Goal: Information Seeking & Learning: Learn about a topic

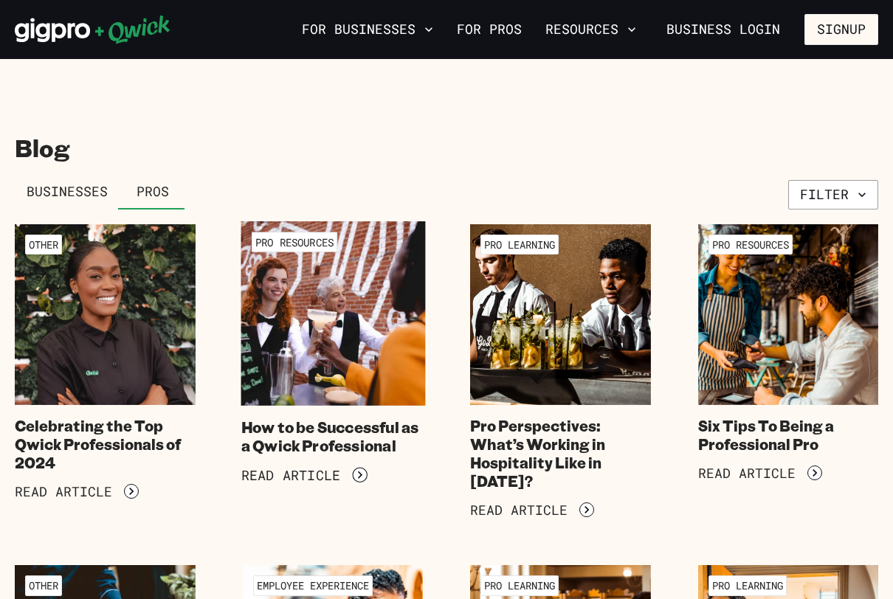
click at [325, 402] on img at bounding box center [333, 313] width 184 height 184
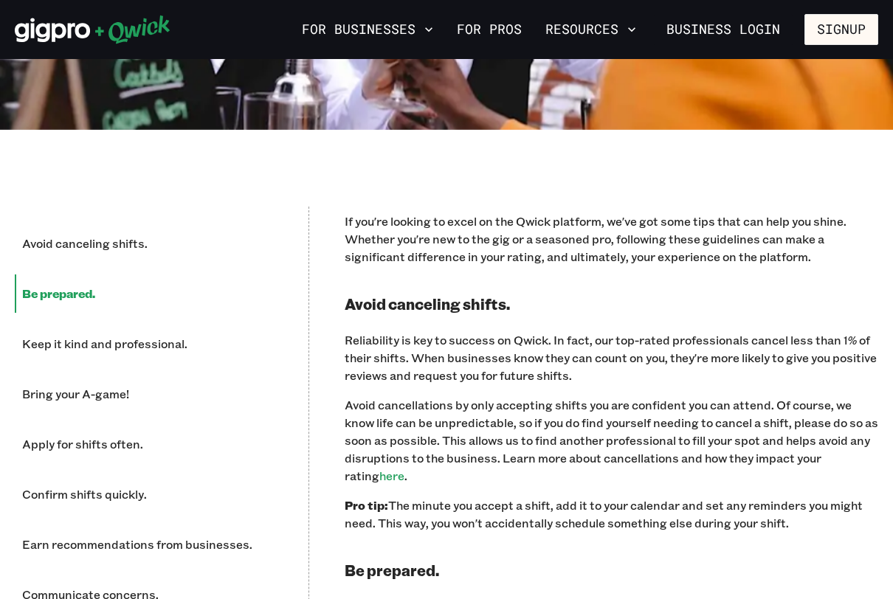
scroll to position [581, 0]
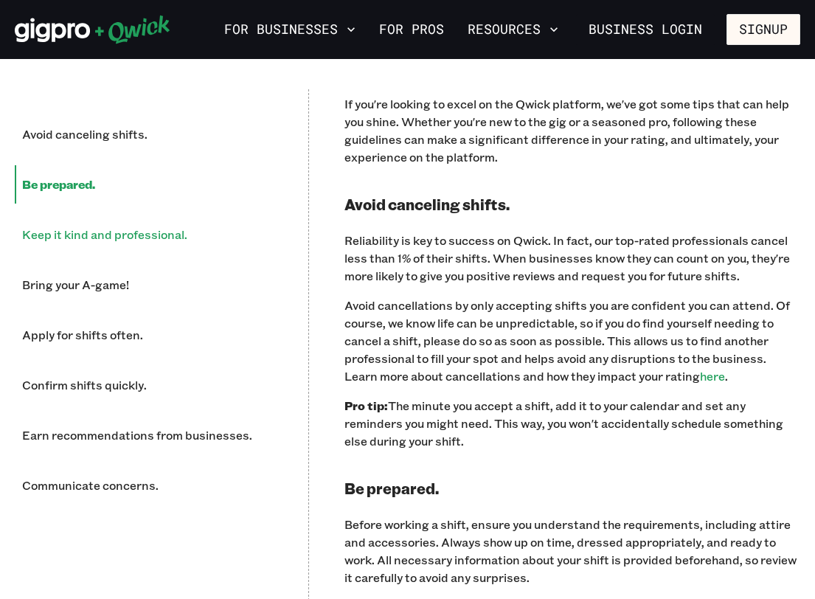
click at [121, 227] on li "Keep it kind and professional." at bounding box center [144, 234] width 258 height 38
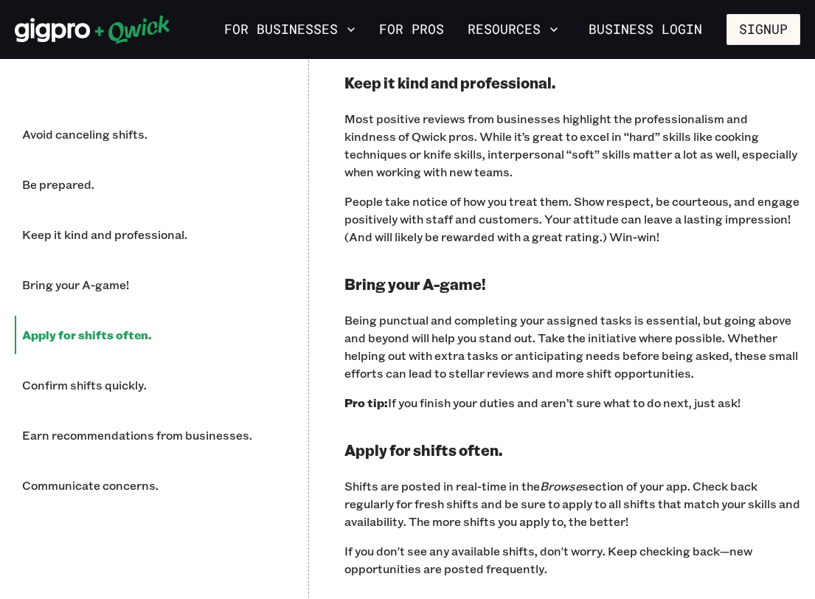
click at [100, 339] on li "Apply for shifts often." at bounding box center [144, 335] width 258 height 38
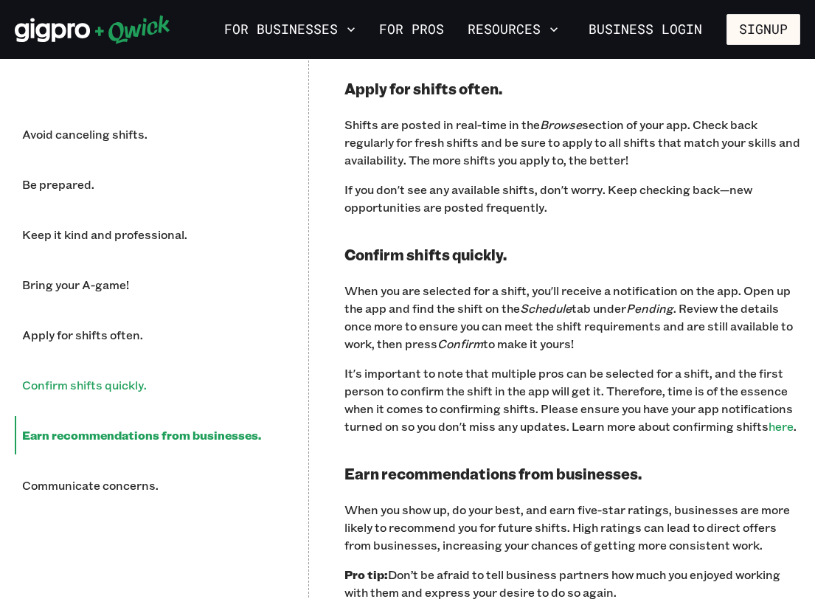
scroll to position [1588, 0]
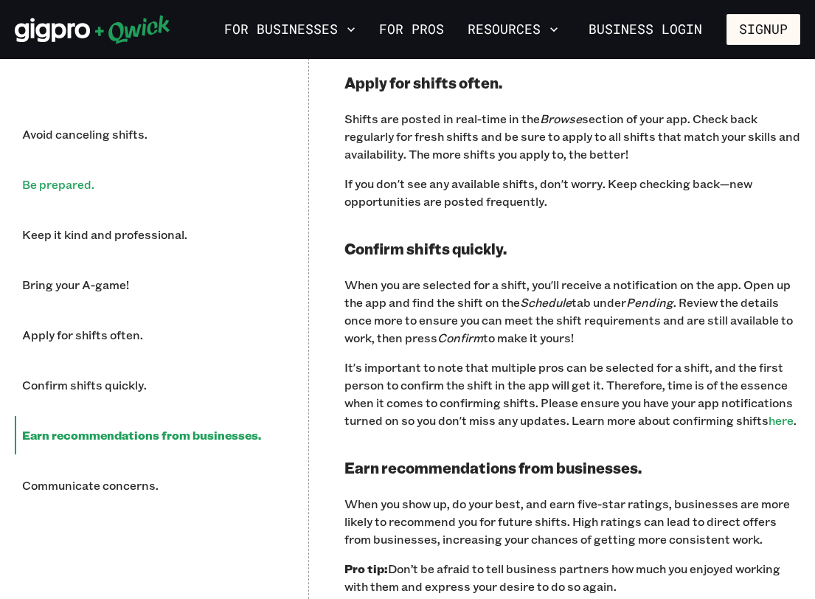
click at [84, 199] on li "Be prepared." at bounding box center [144, 184] width 258 height 38
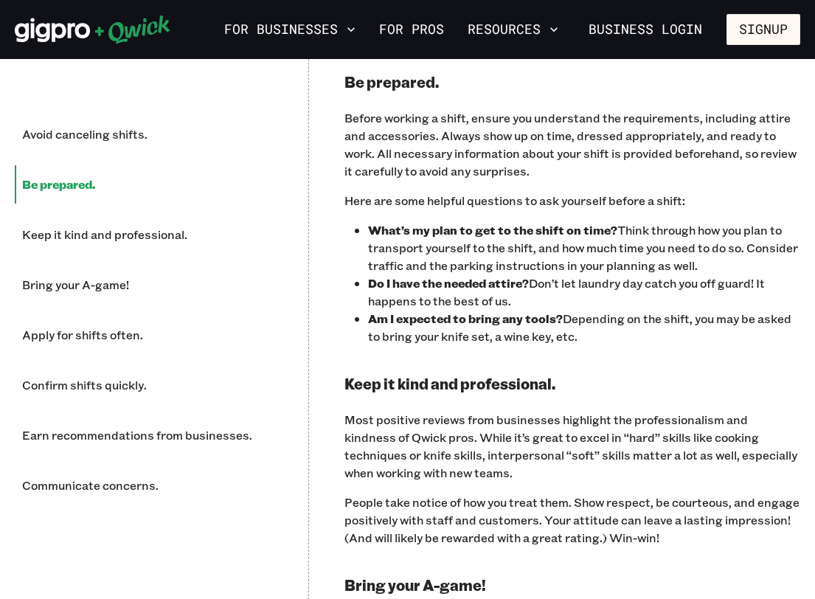
scroll to position [919, 0]
click at [78, 319] on li "Apply for shifts often." at bounding box center [144, 335] width 258 height 38
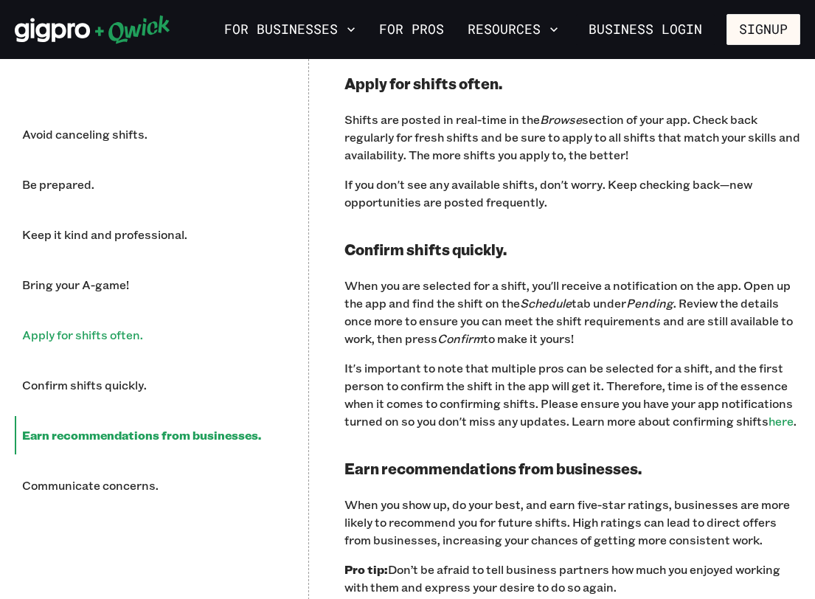
scroll to position [1588, 0]
